Goal: Task Accomplishment & Management: Manage account settings

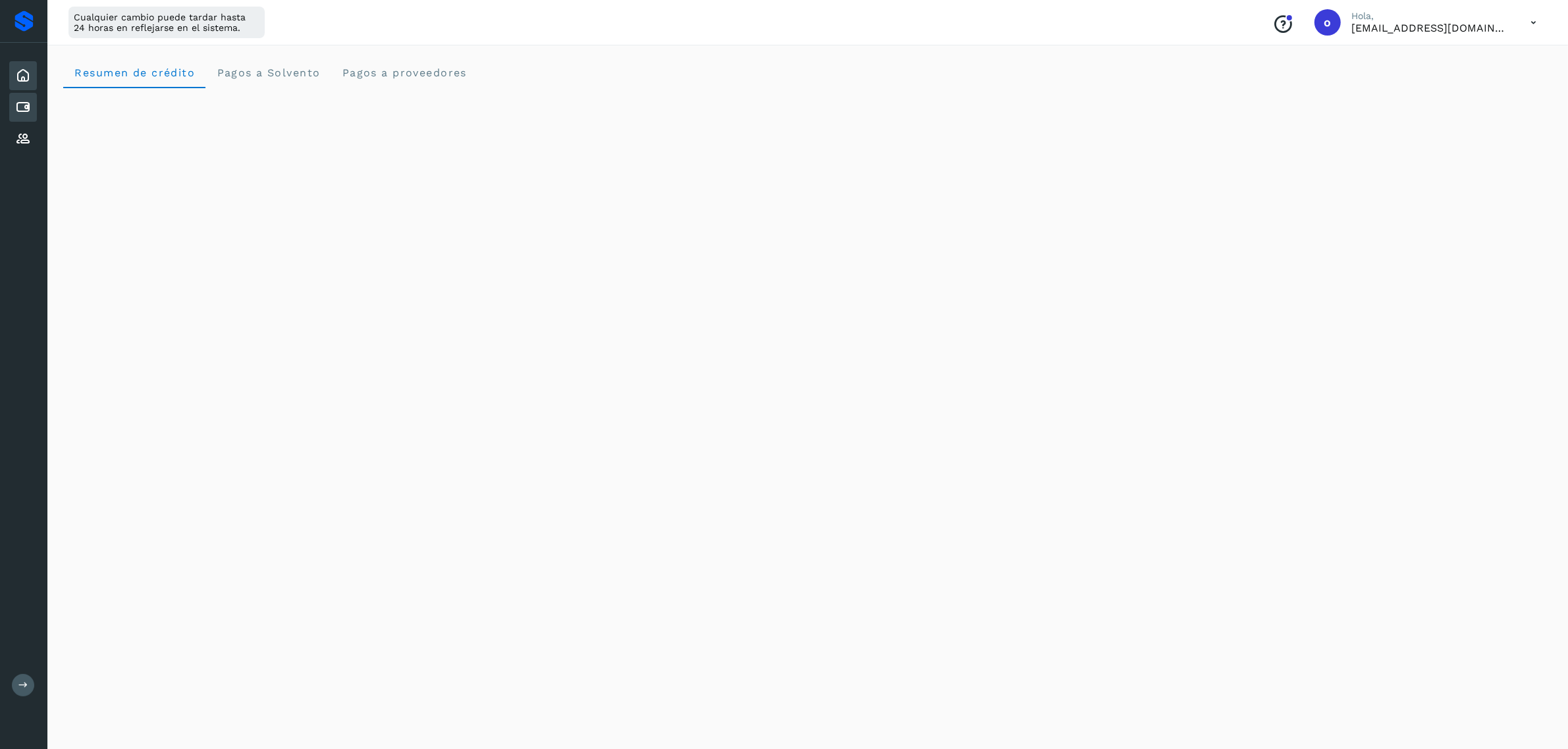
click at [22, 99] on icon at bounding box center [22, 107] width 16 height 16
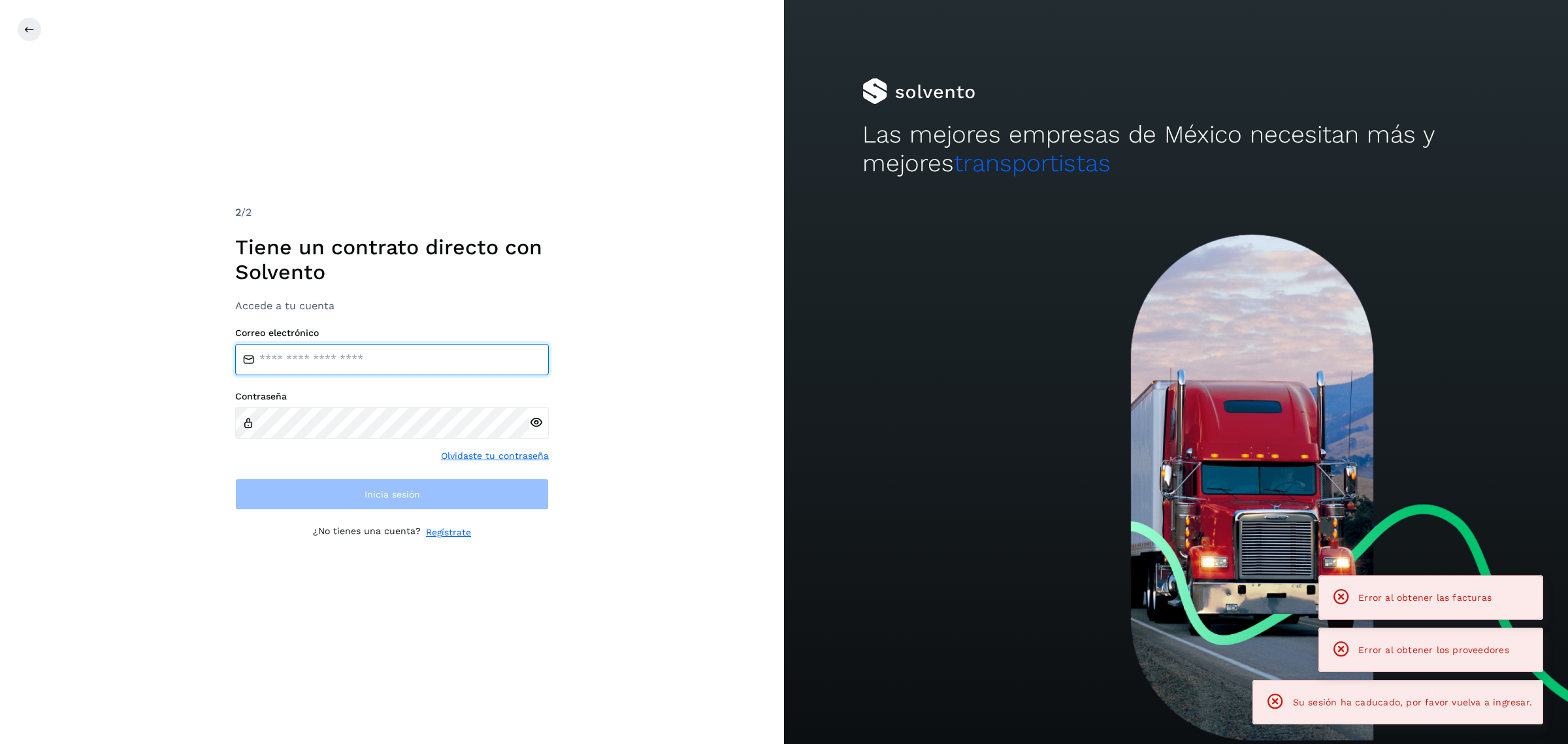
type input "**********"
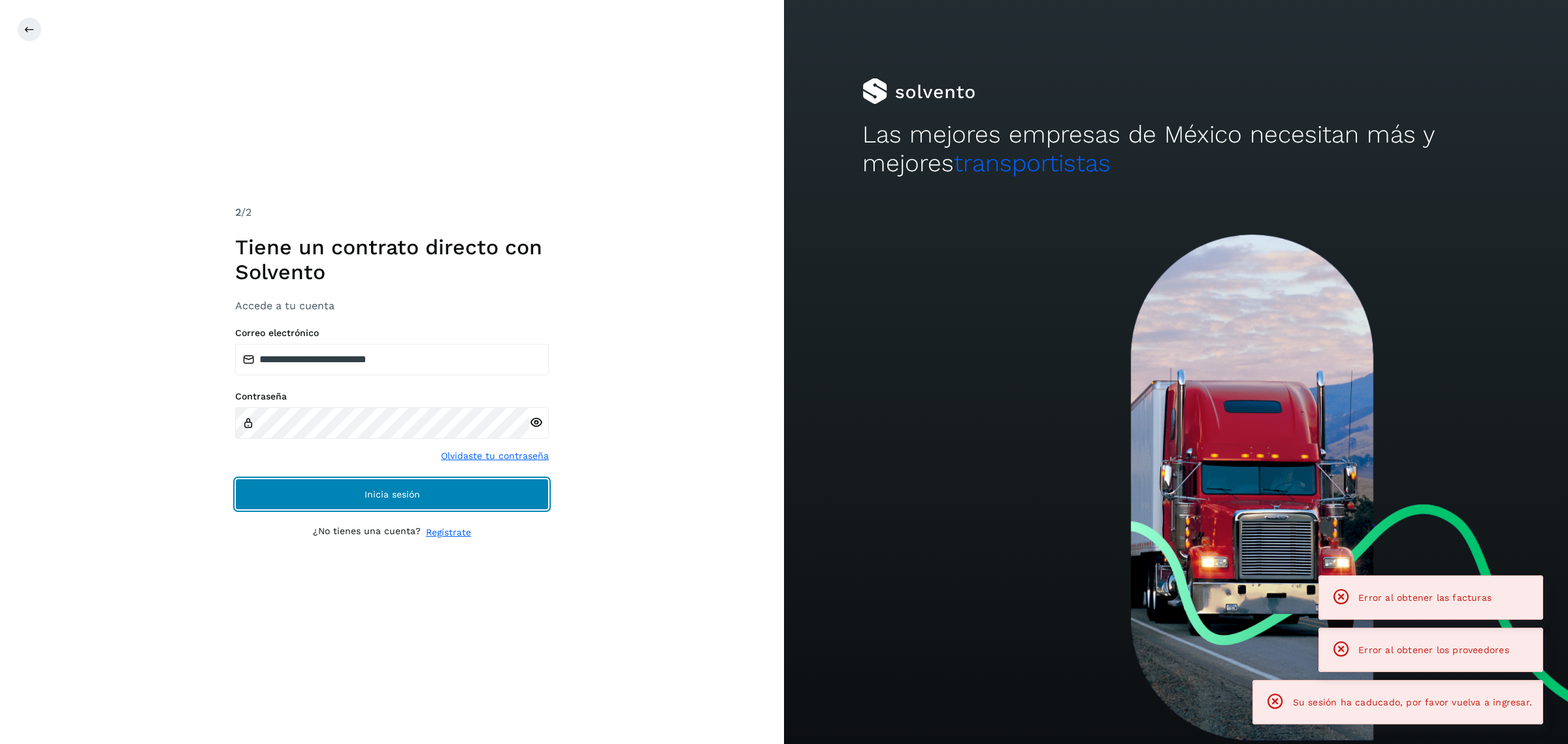
click at [369, 493] on span "Inicia sesión" at bounding box center [392, 494] width 56 height 9
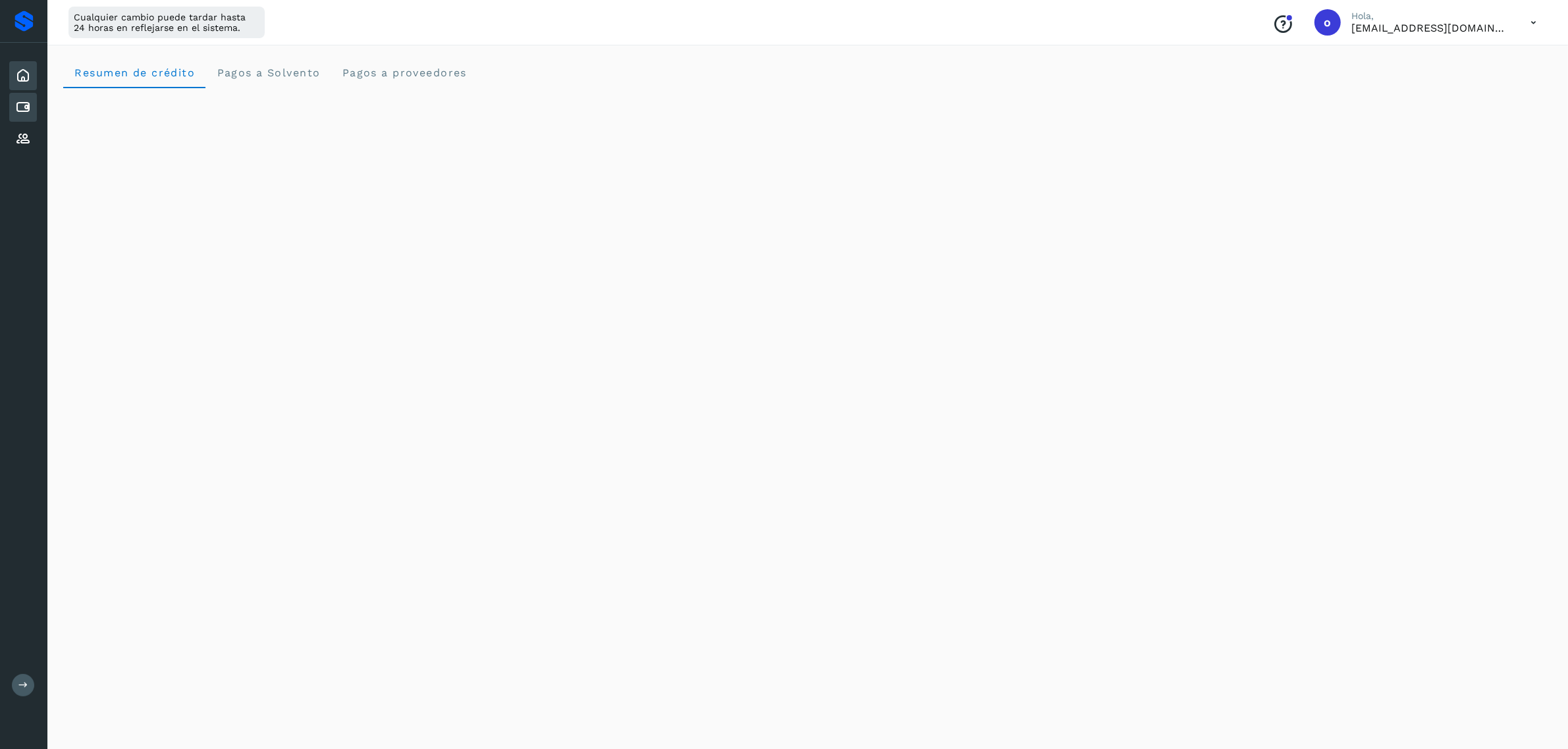
click at [26, 110] on icon at bounding box center [22, 107] width 16 height 16
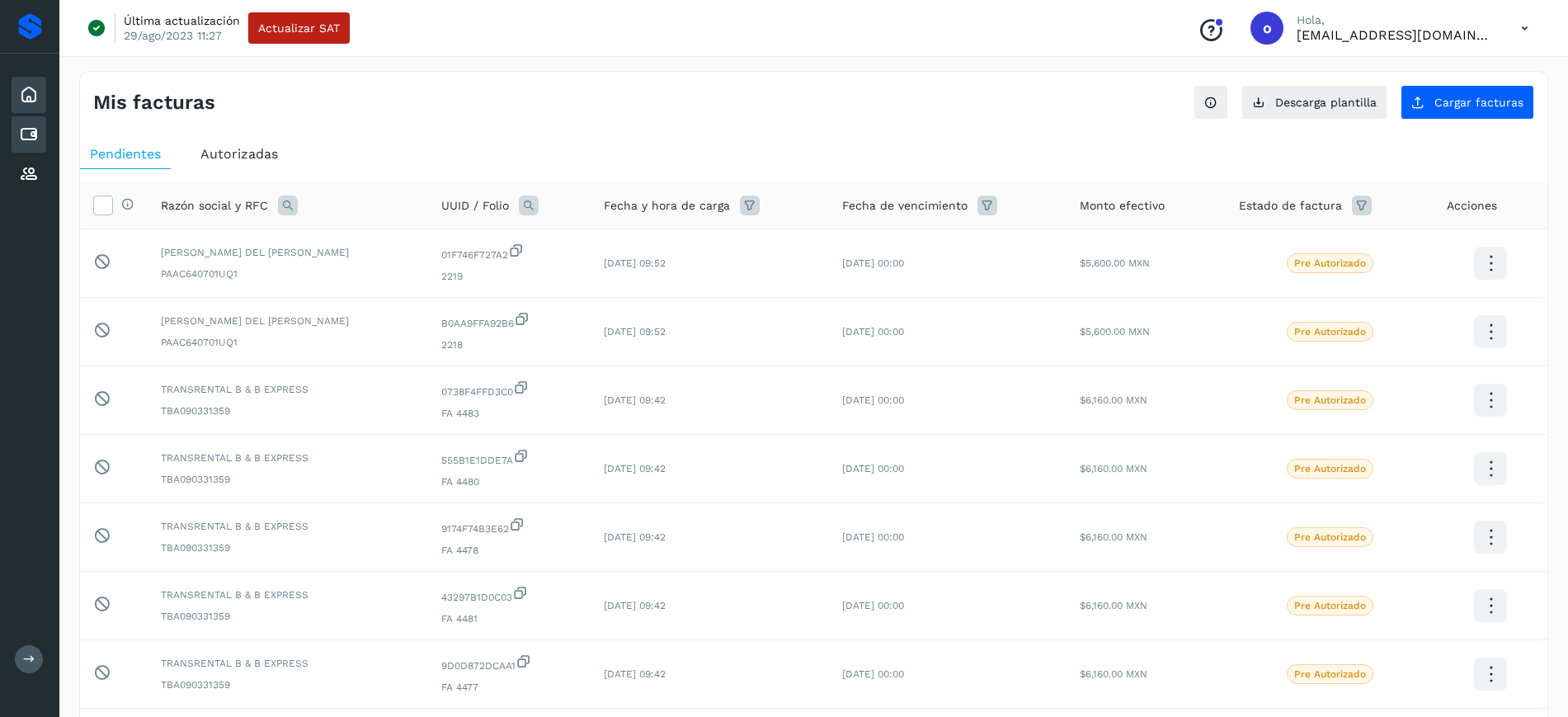
click at [33, 104] on icon at bounding box center [28, 94] width 20 height 20
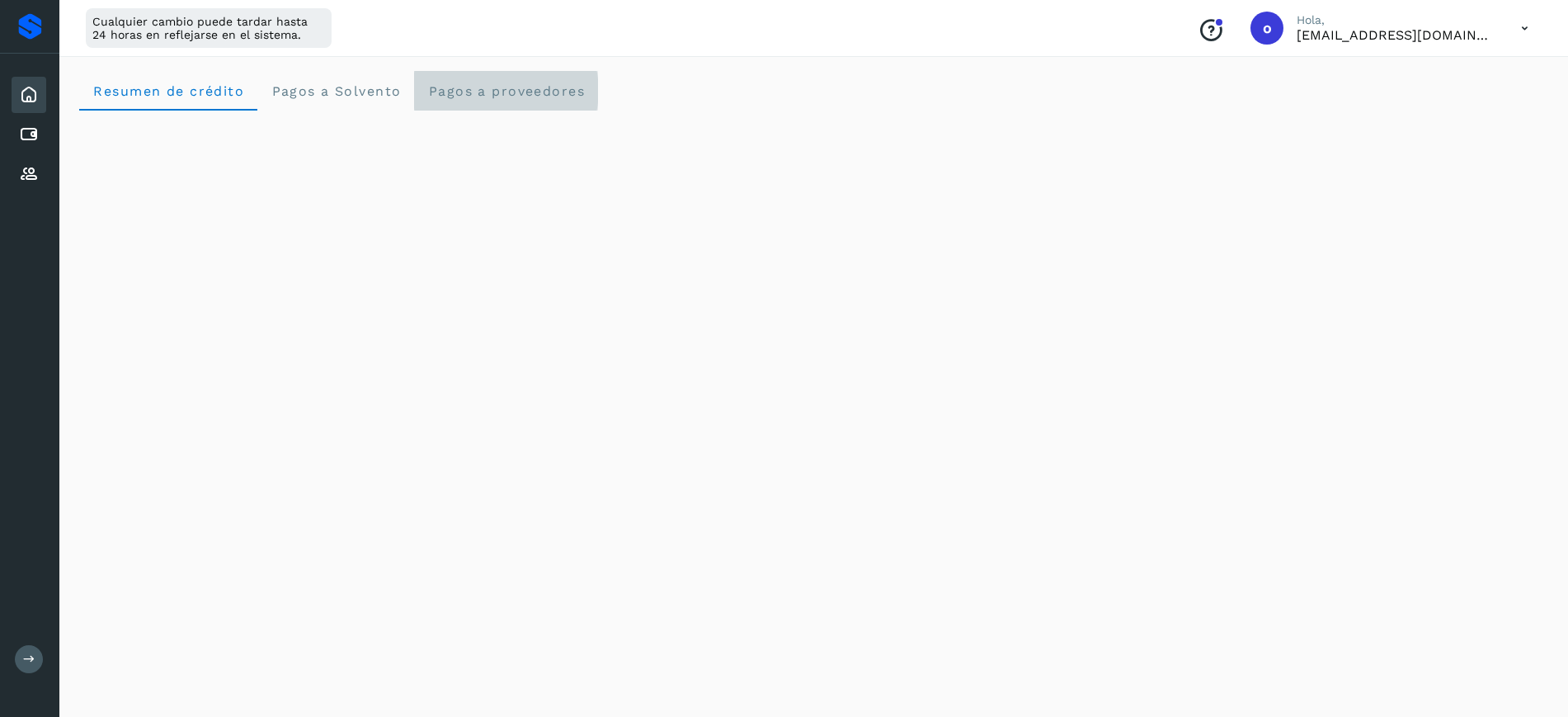
click at [468, 95] on span "Pagos a proveedores" at bounding box center [506, 91] width 158 height 15
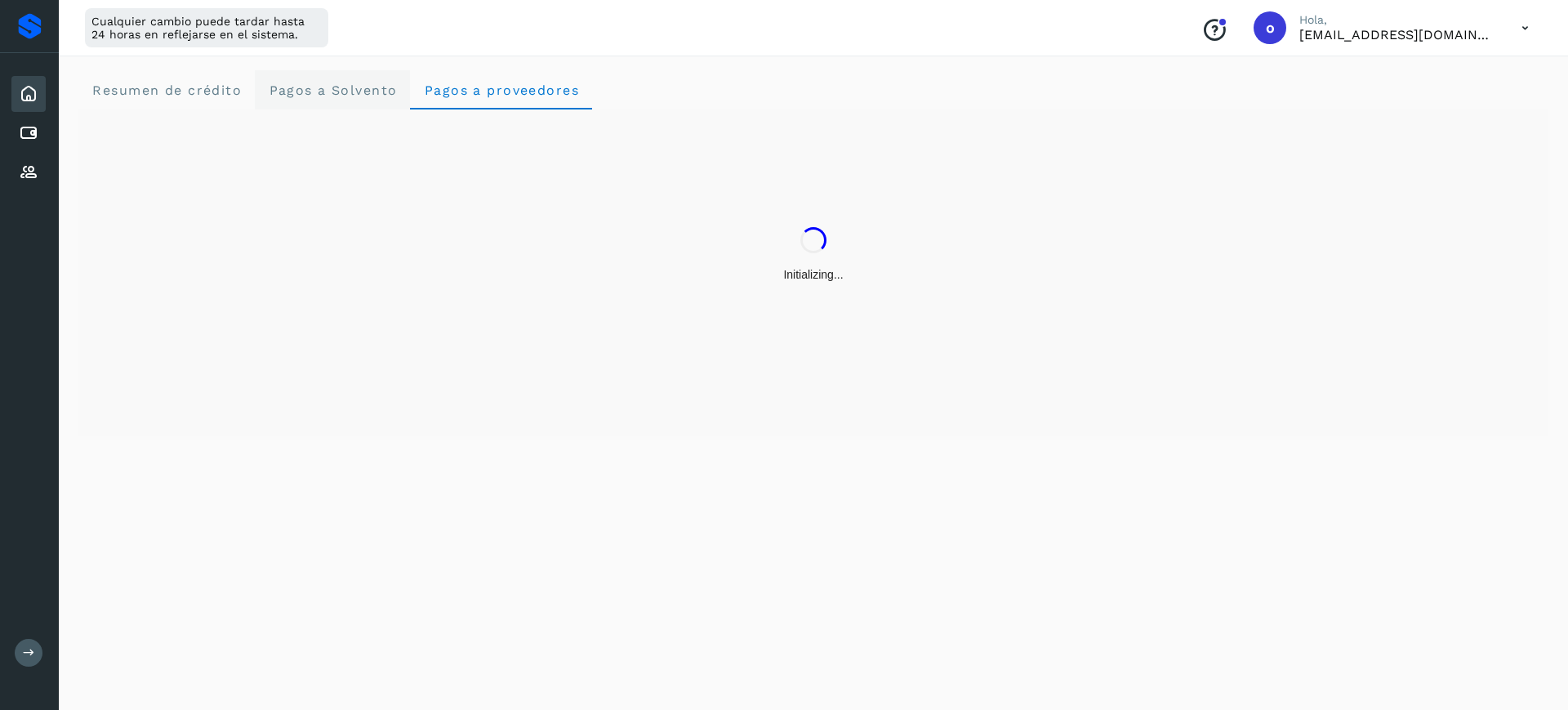
click at [358, 82] on span "Pagos a Solvento" at bounding box center [333, 90] width 129 height 15
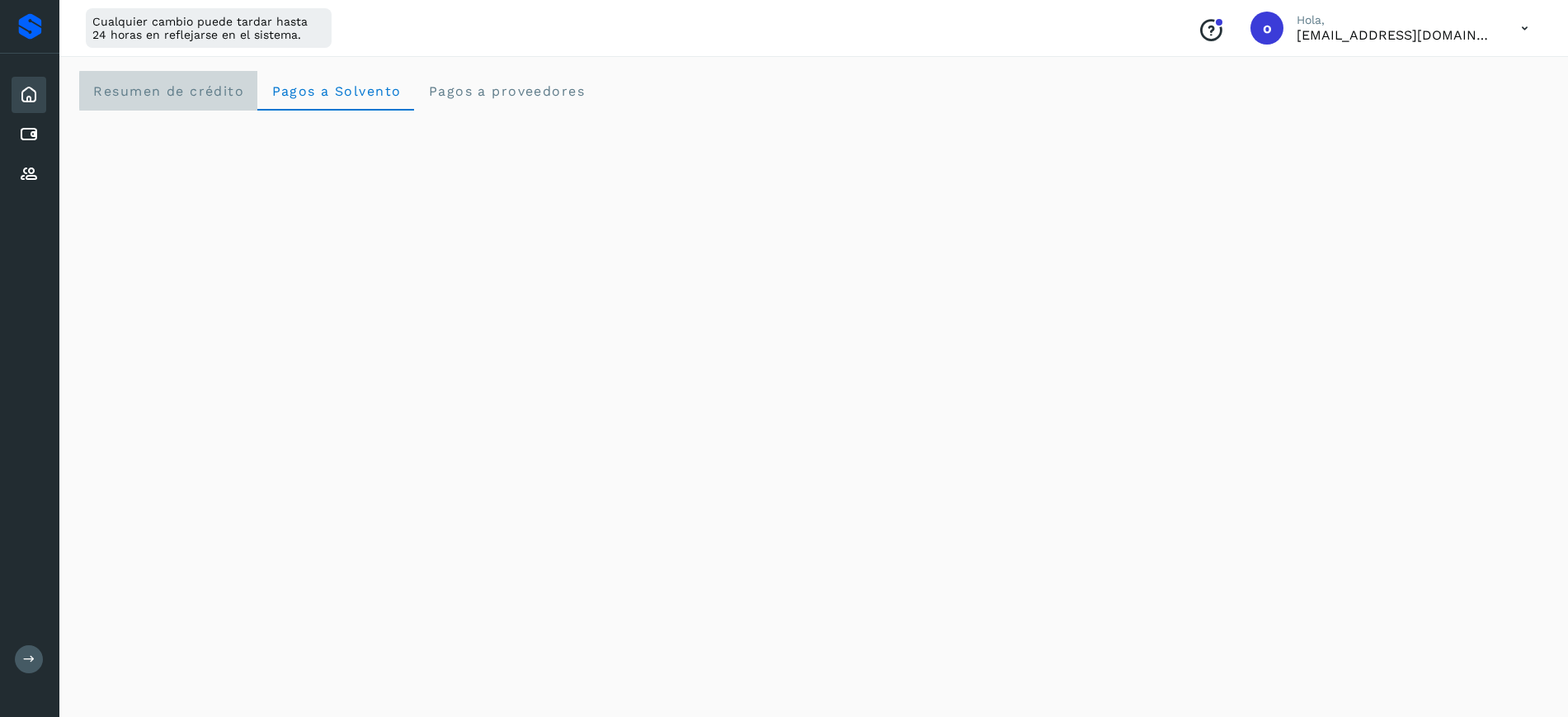
click at [247, 87] on crédito "Resumen de crédito" at bounding box center [168, 91] width 178 height 40
click at [343, 91] on span "Pagos a Solvento" at bounding box center [336, 91] width 131 height 15
click at [462, 90] on span "Pagos a proveedores" at bounding box center [506, 91] width 158 height 15
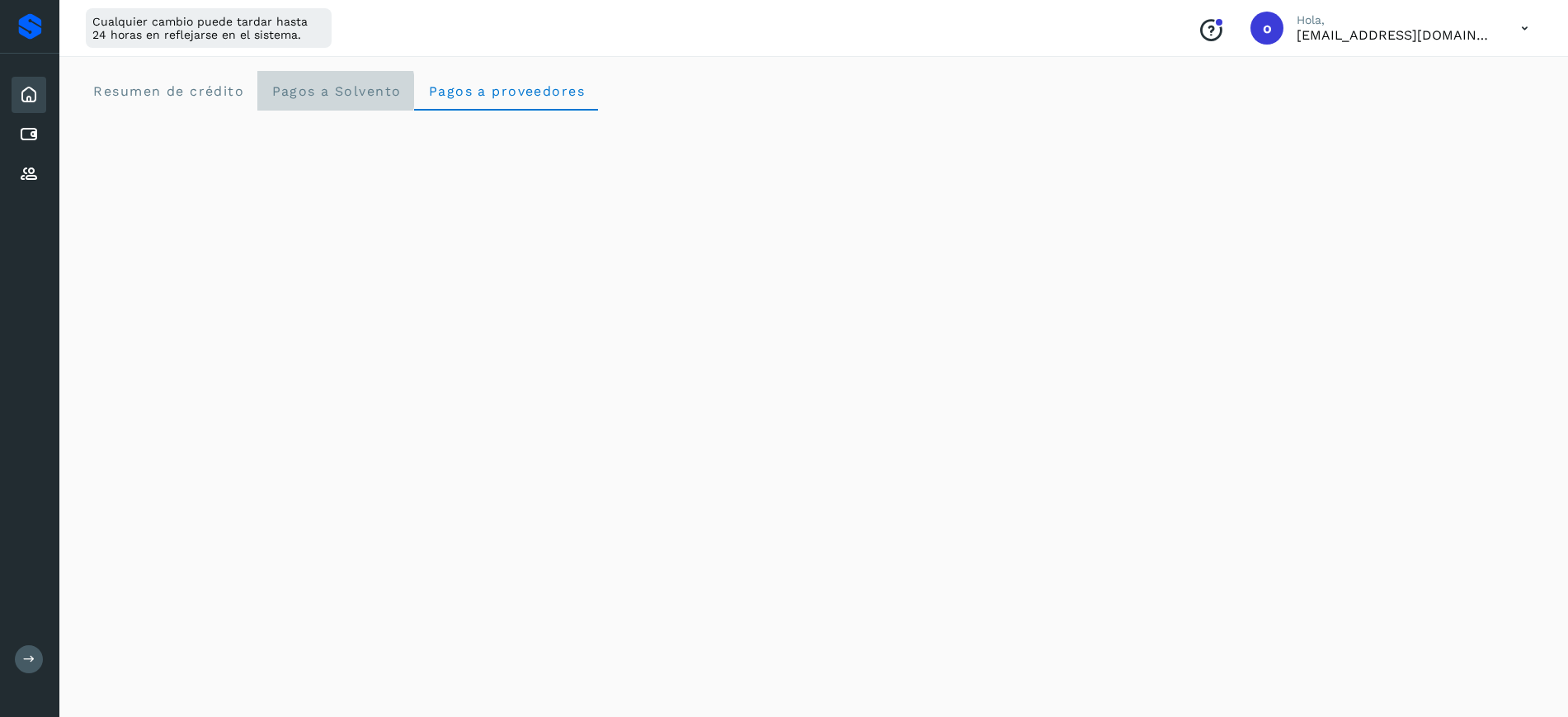
click at [347, 86] on span "Pagos a Solvento" at bounding box center [336, 91] width 131 height 15
click at [440, 89] on span "Pagos a proveedores" at bounding box center [506, 91] width 158 height 15
click at [15, 100] on div "Inicio" at bounding box center [29, 94] width 35 height 36
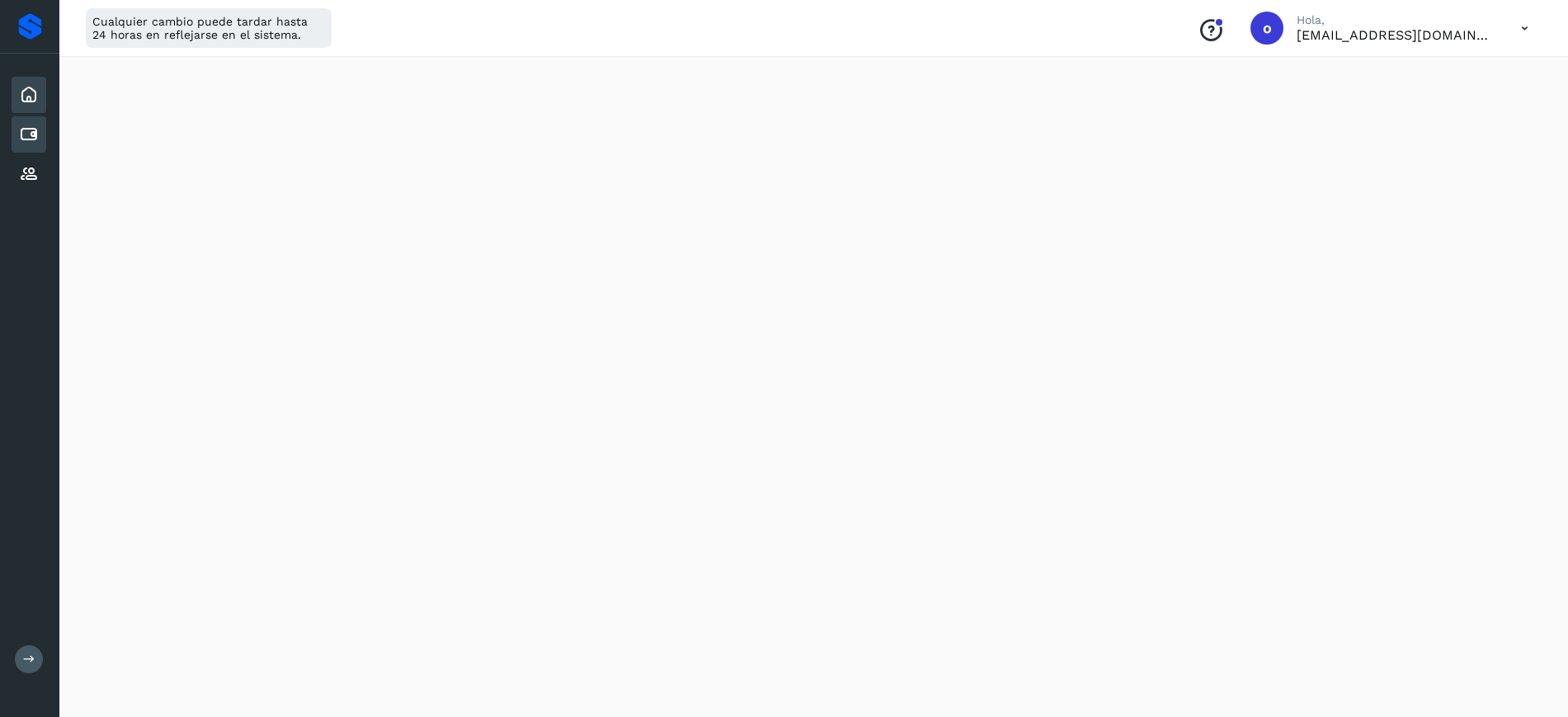
click at [42, 140] on div "Cuentas por pagar" at bounding box center [29, 134] width 35 height 36
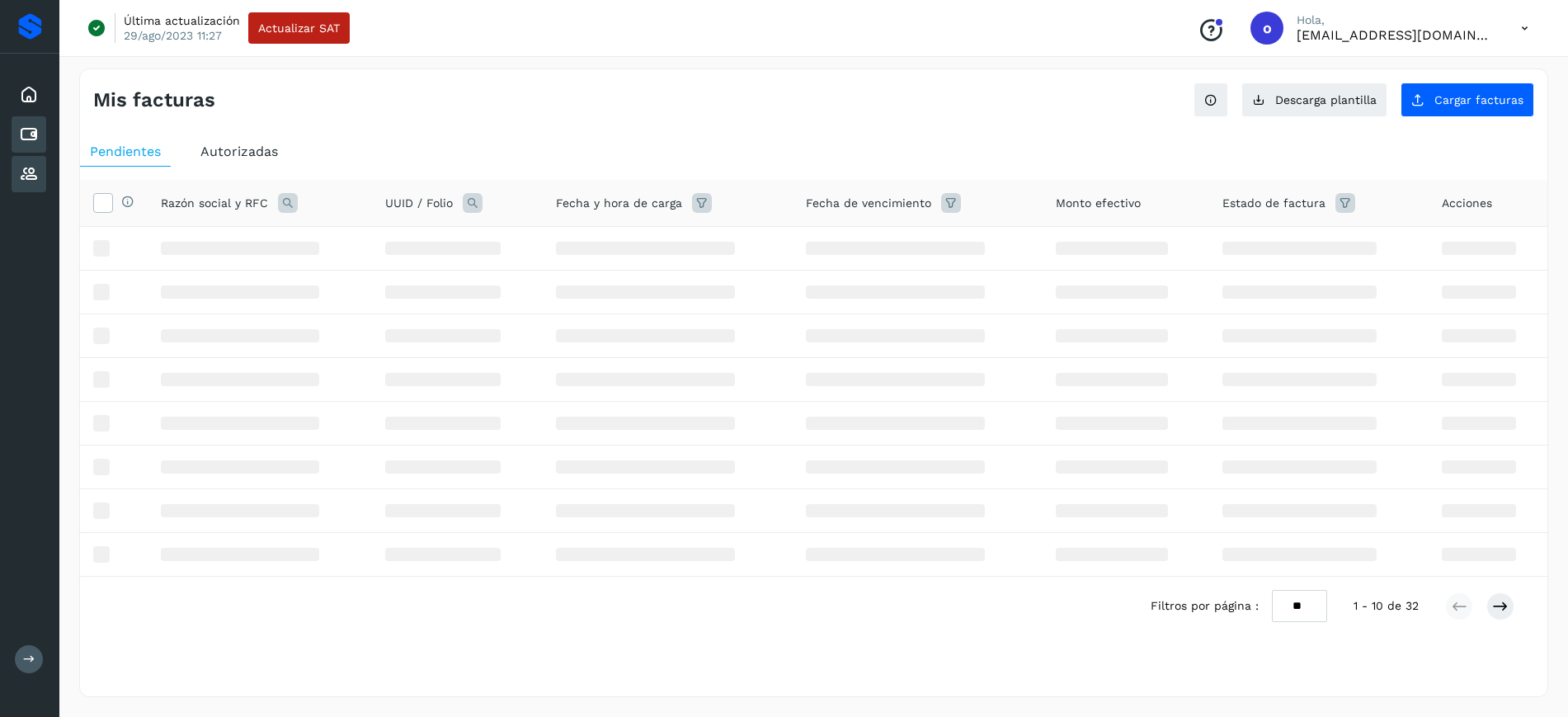
scroll to position [100, 0]
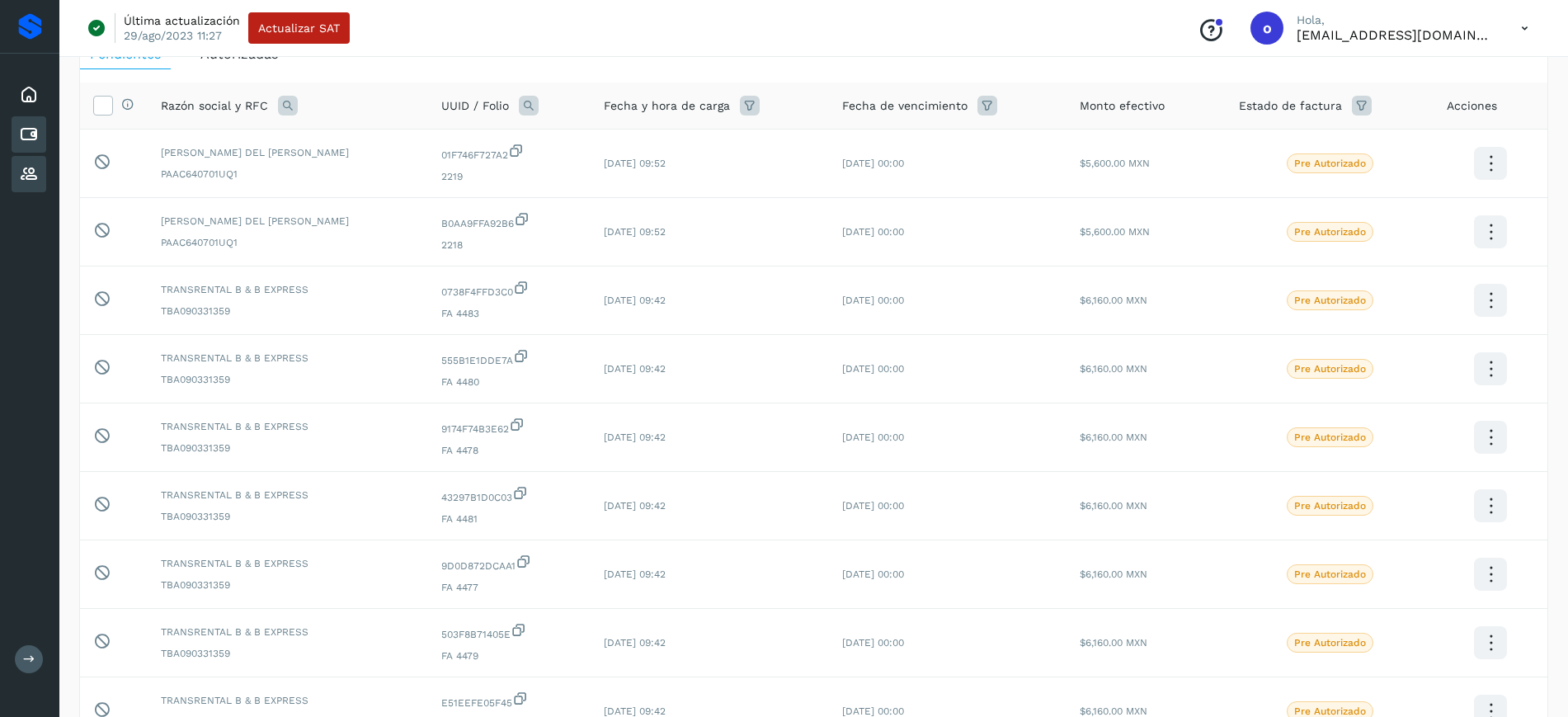
click at [34, 162] on div "Proveedores" at bounding box center [29, 174] width 35 height 36
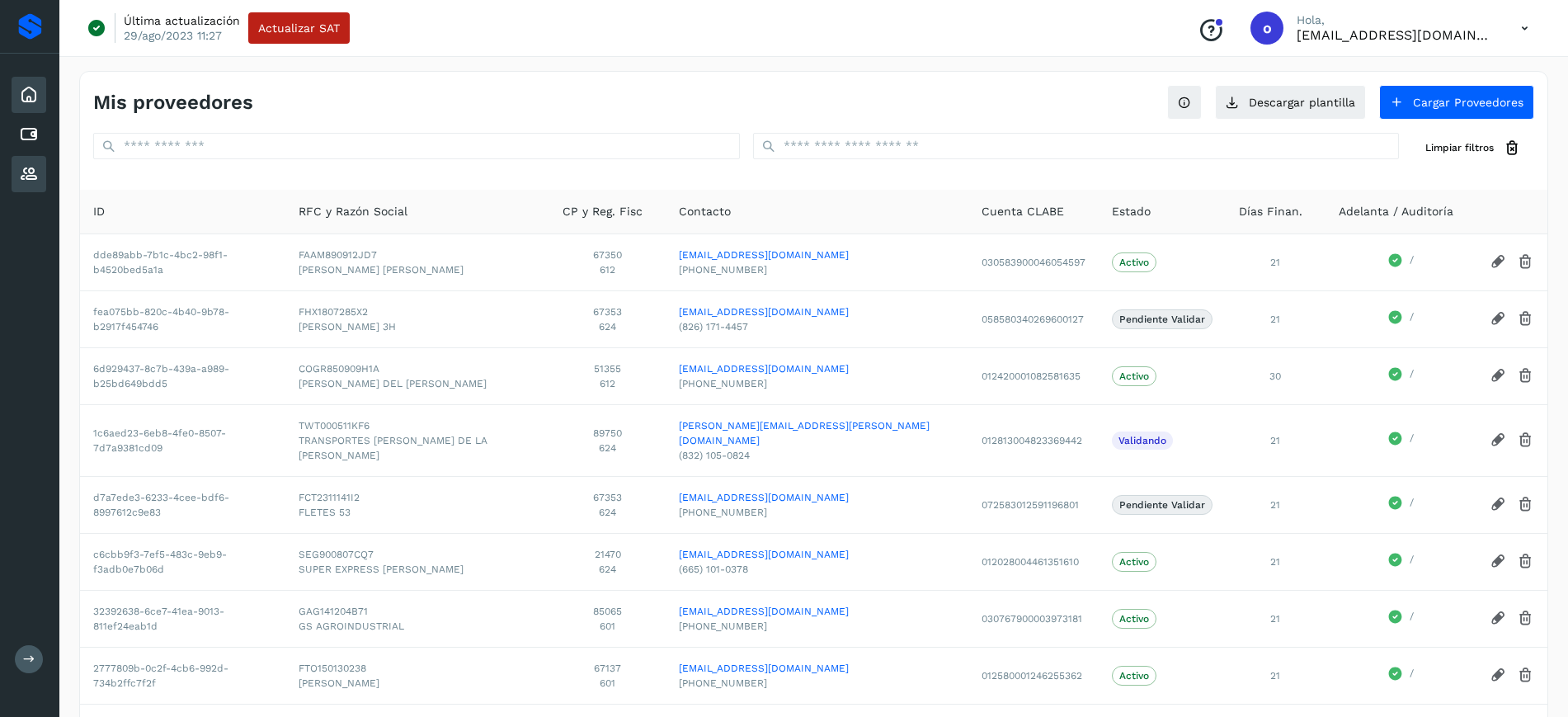
click at [23, 95] on icon at bounding box center [28, 94] width 20 height 20
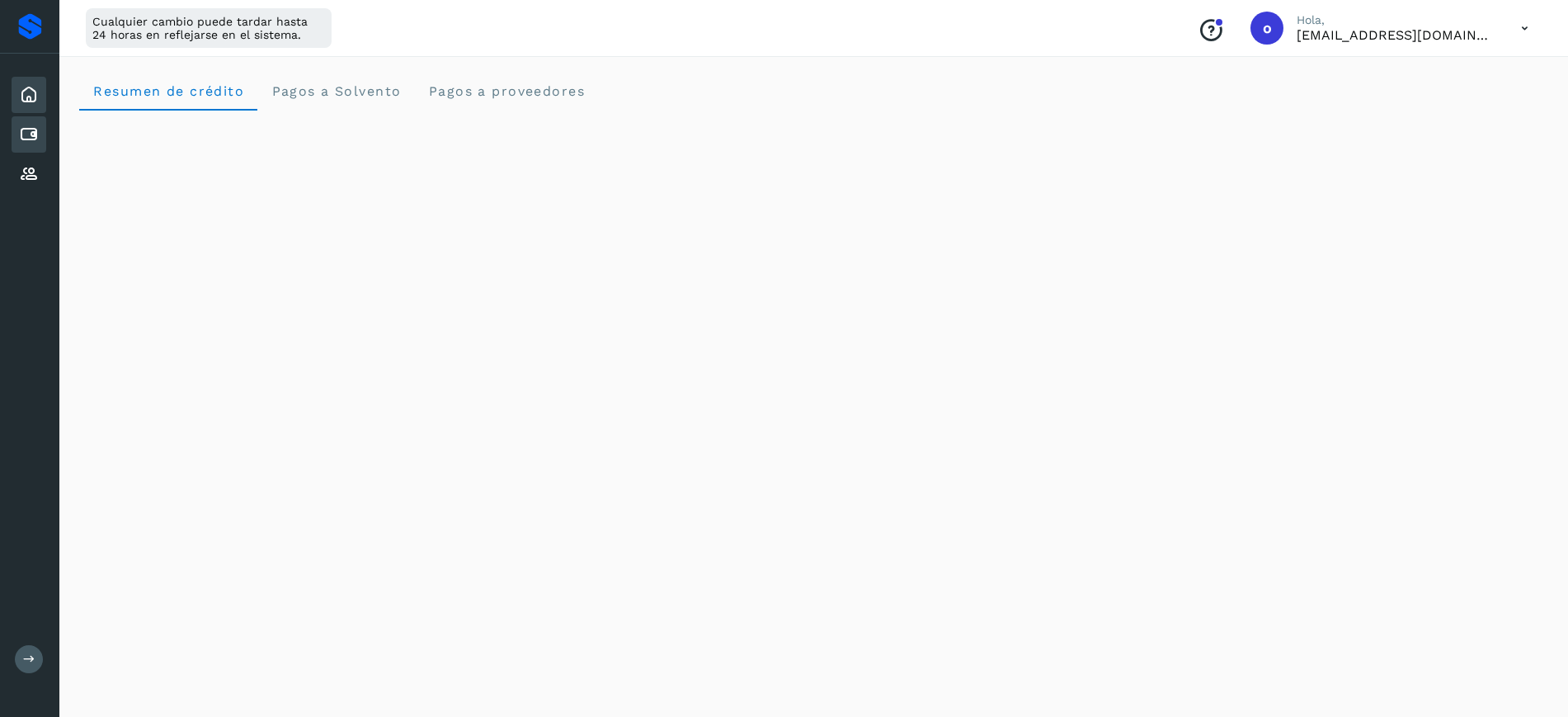
click at [23, 121] on div "Cuentas por pagar" at bounding box center [29, 134] width 35 height 36
